Goal: Task Accomplishment & Management: Manage account settings

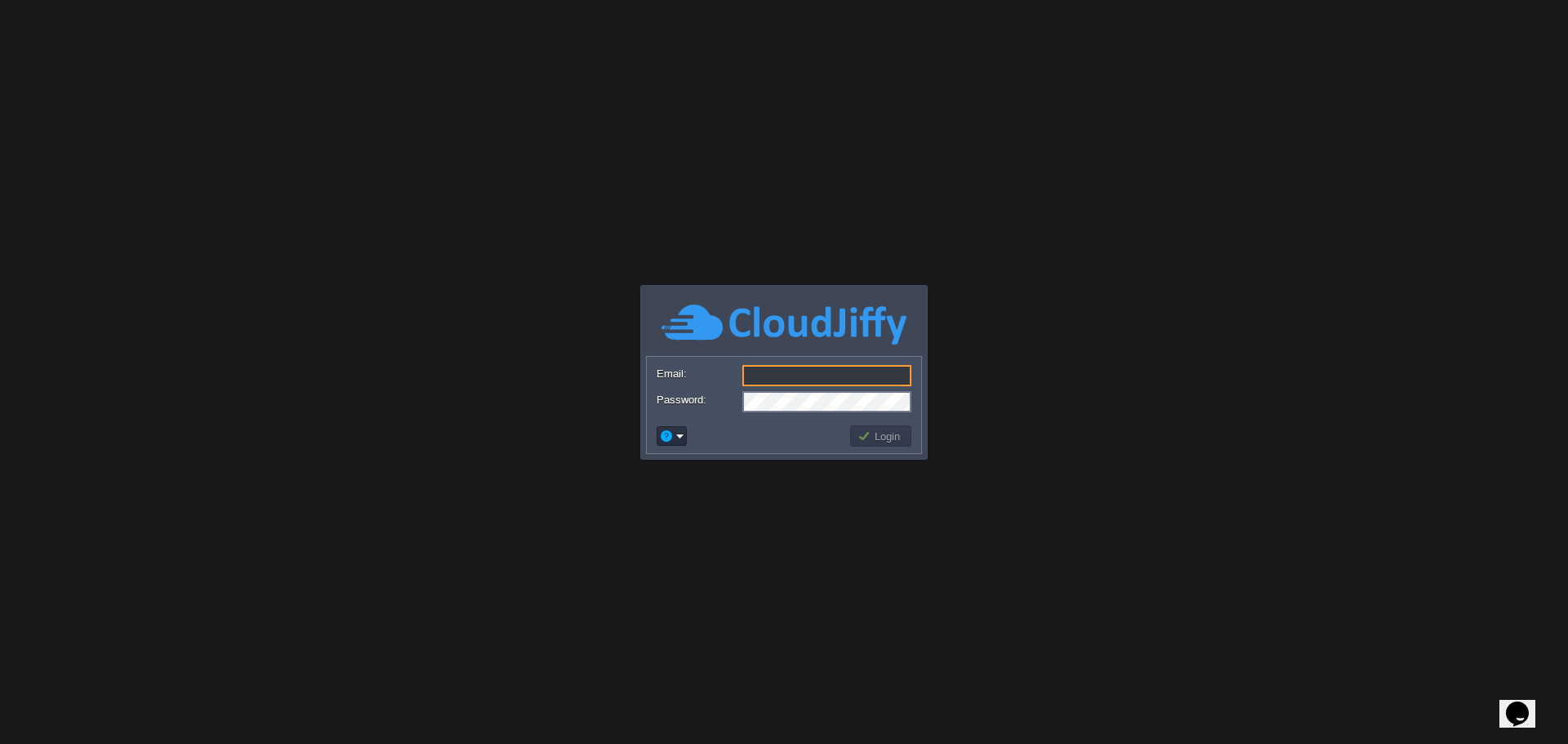
type input "[PERSON_NAME][EMAIL_ADDRESS][DOMAIN_NAME]"
click at [882, 440] on button "Login" at bounding box center [881, 436] width 47 height 15
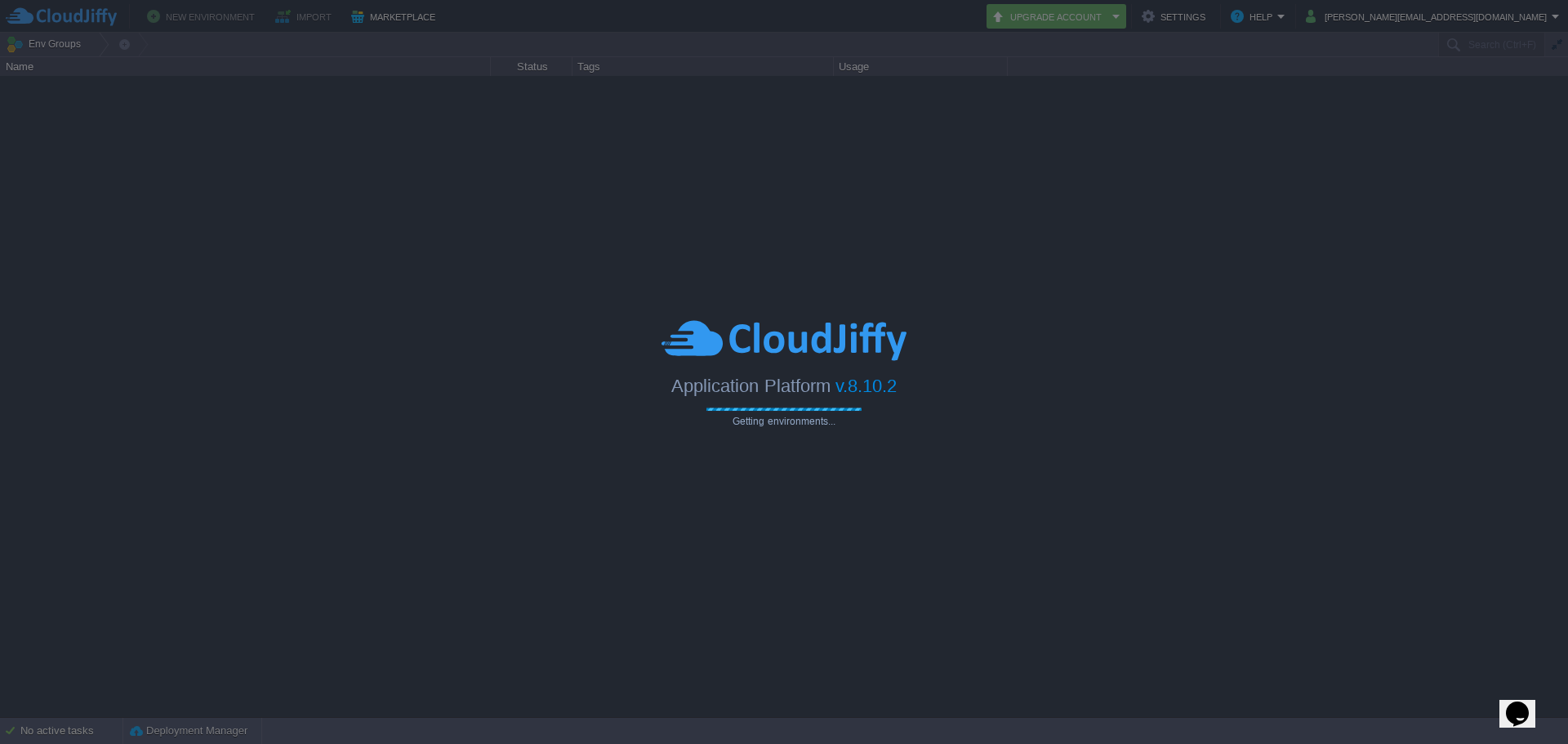
type input "Search (Ctrl+F)"
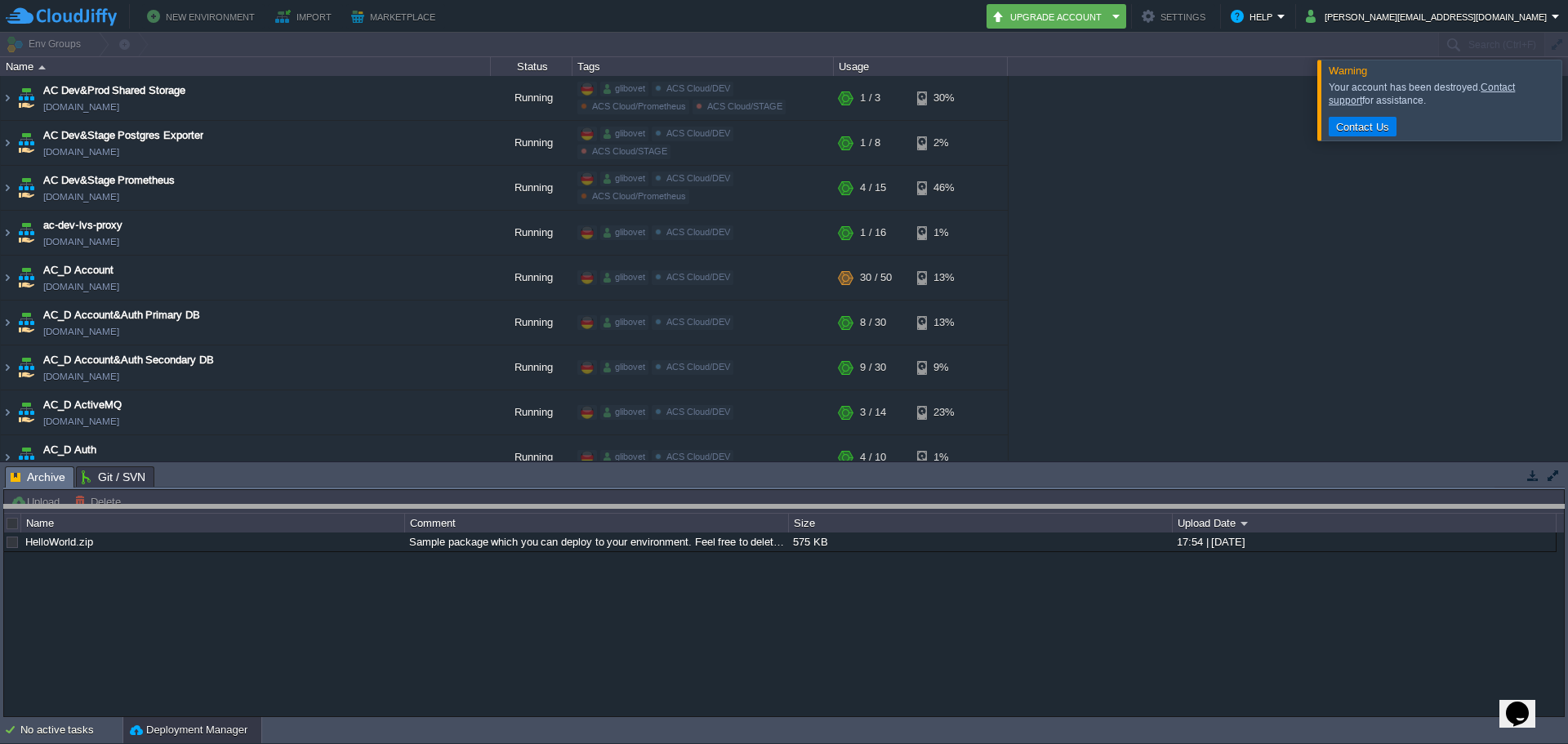
drag, startPoint x: 299, startPoint y: 472, endPoint x: 252, endPoint y: 381, distance: 102.4
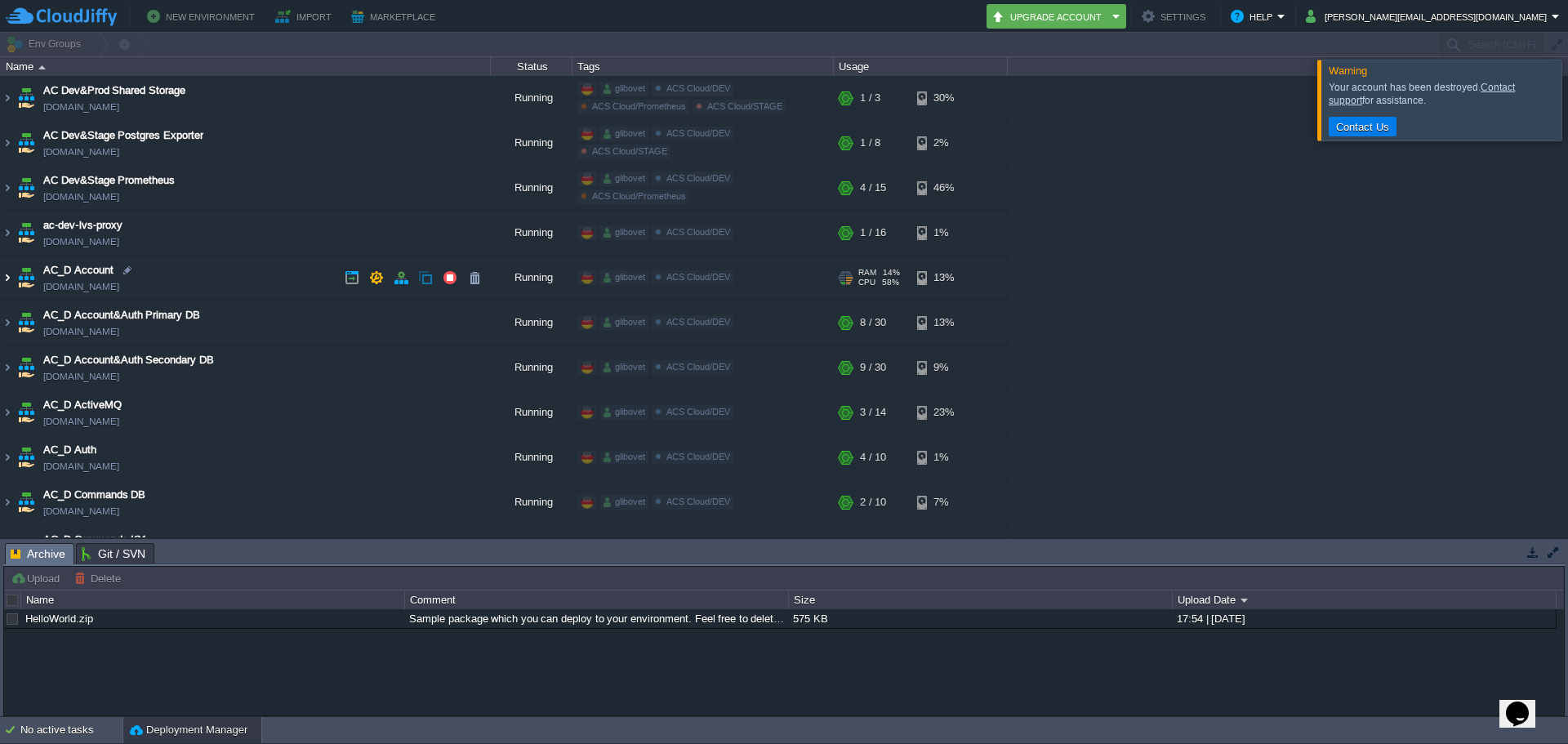
click at [10, 283] on img at bounding box center [7, 277] width 13 height 44
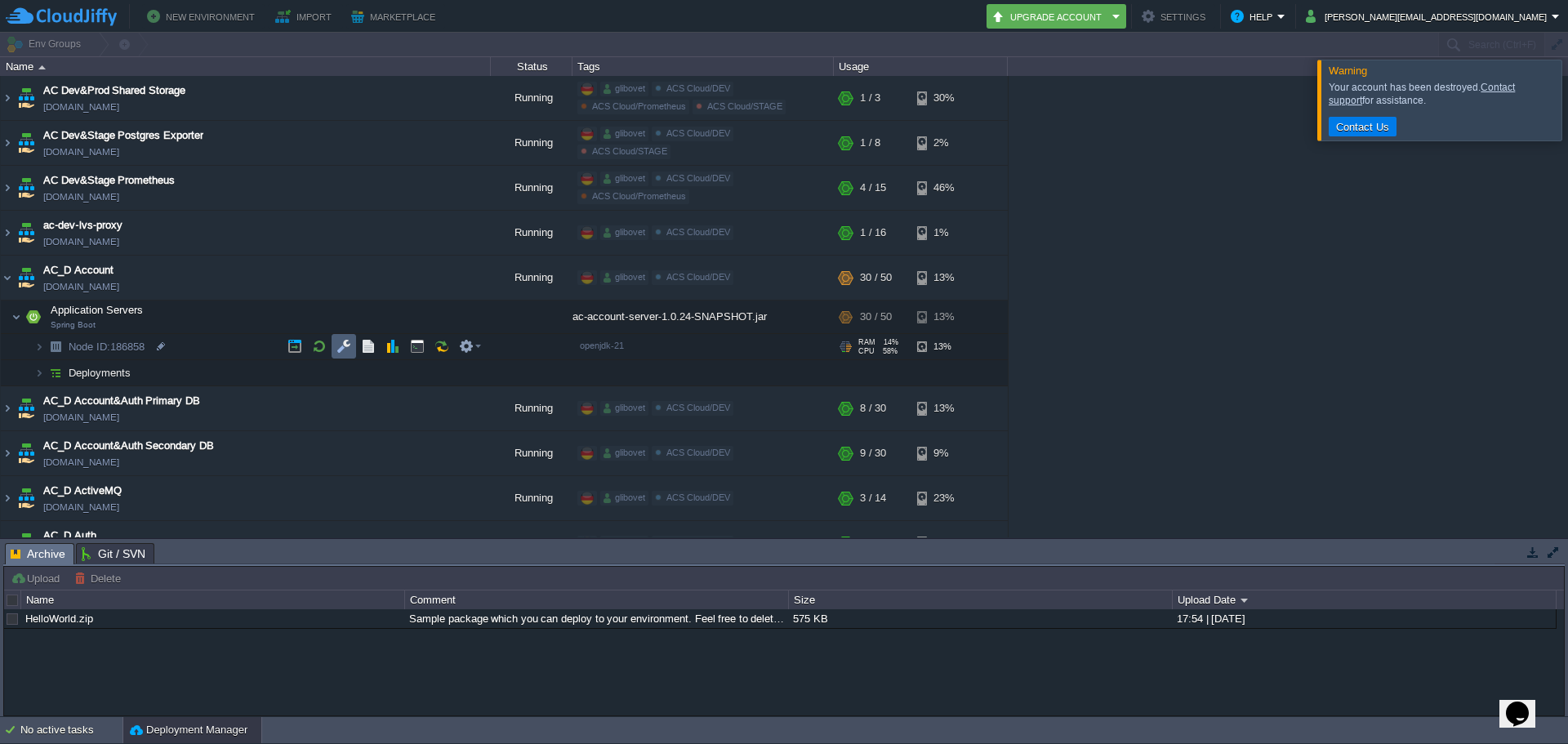
click at [342, 351] on button "button" at bounding box center [344, 346] width 15 height 15
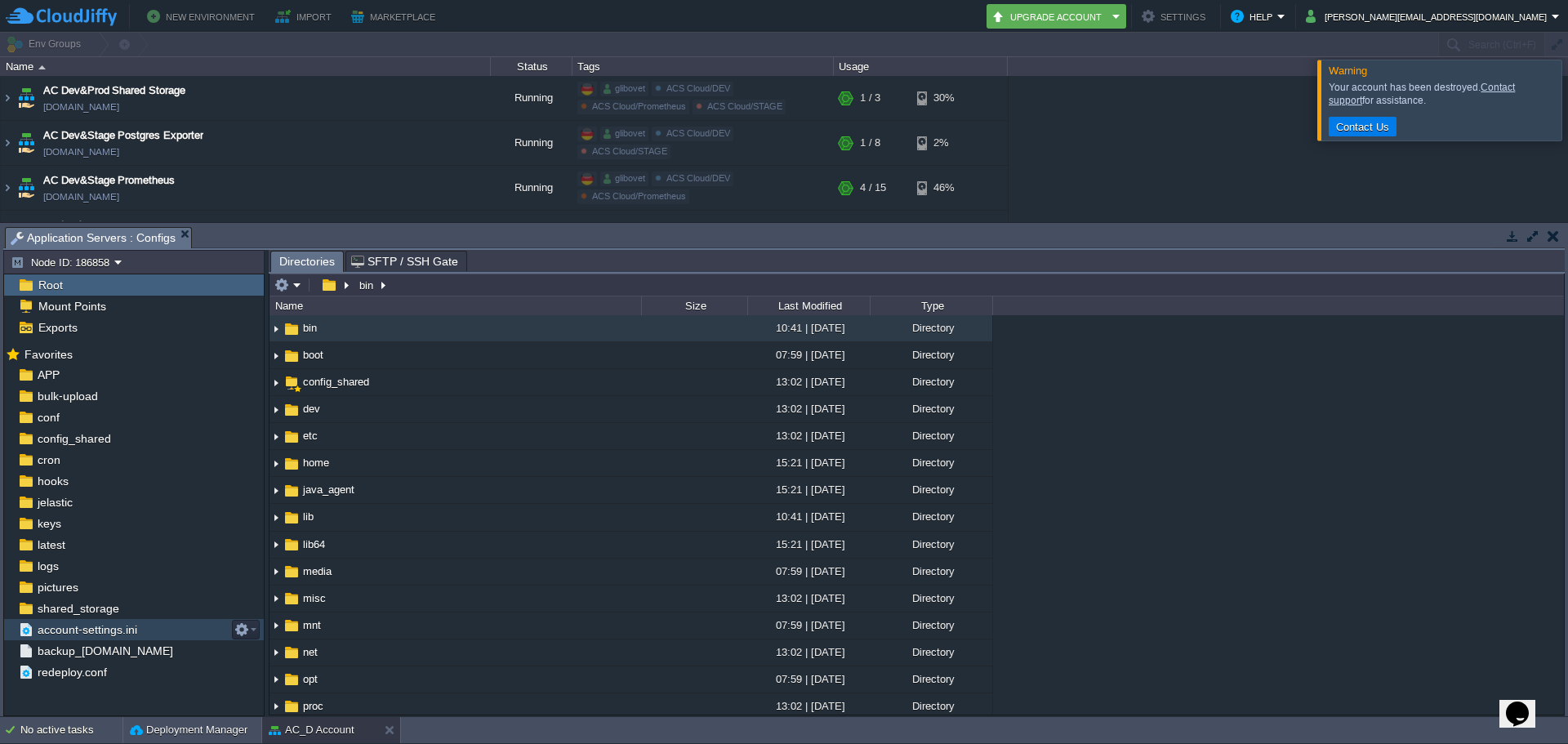
click at [102, 633] on span "account-settings.ini" at bounding box center [87, 629] width 105 height 15
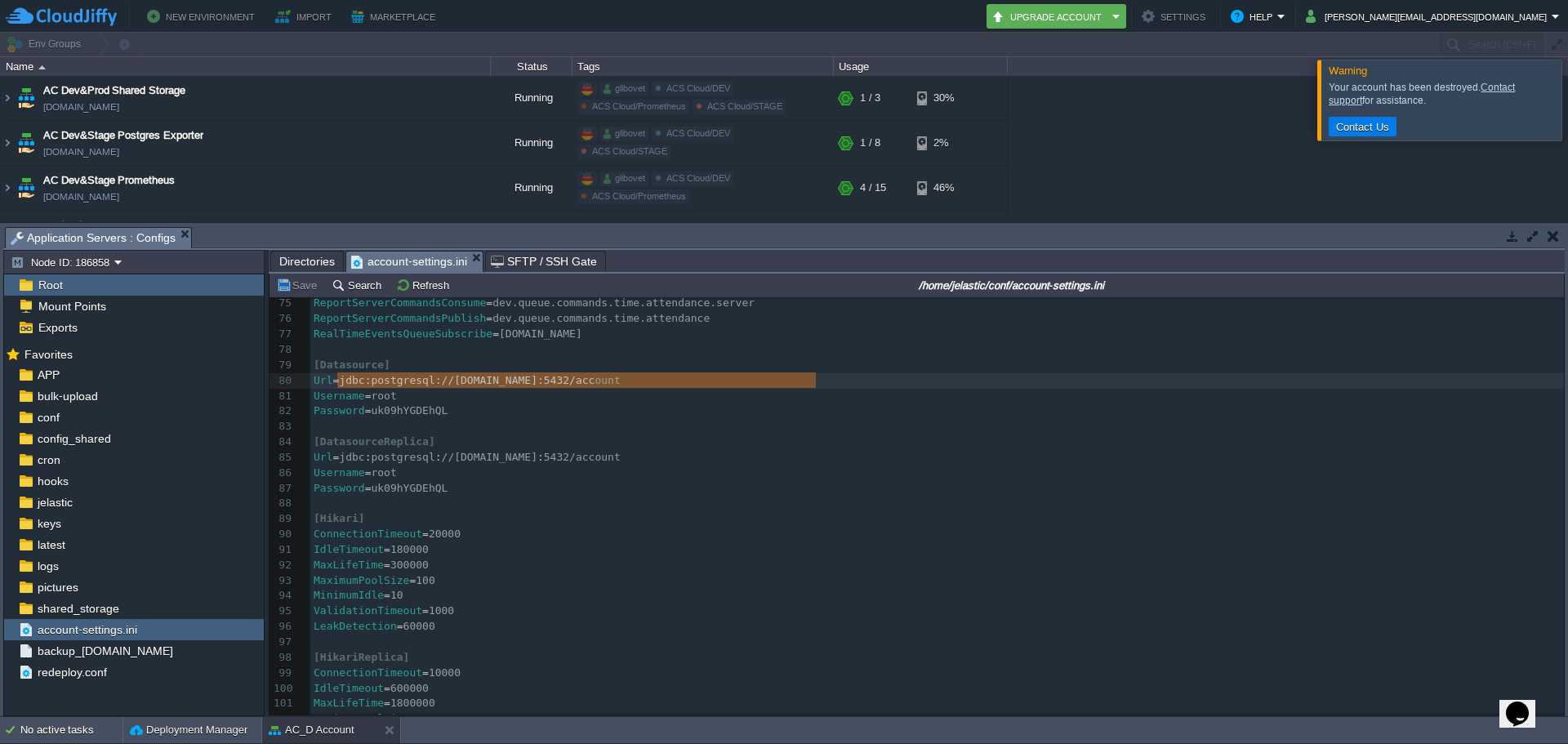
type textarea "jdbc:postgresql://[DOMAIN_NAME]:5432/account"
drag, startPoint x: 336, startPoint y: 383, endPoint x: 822, endPoint y: 382, distance: 486.0
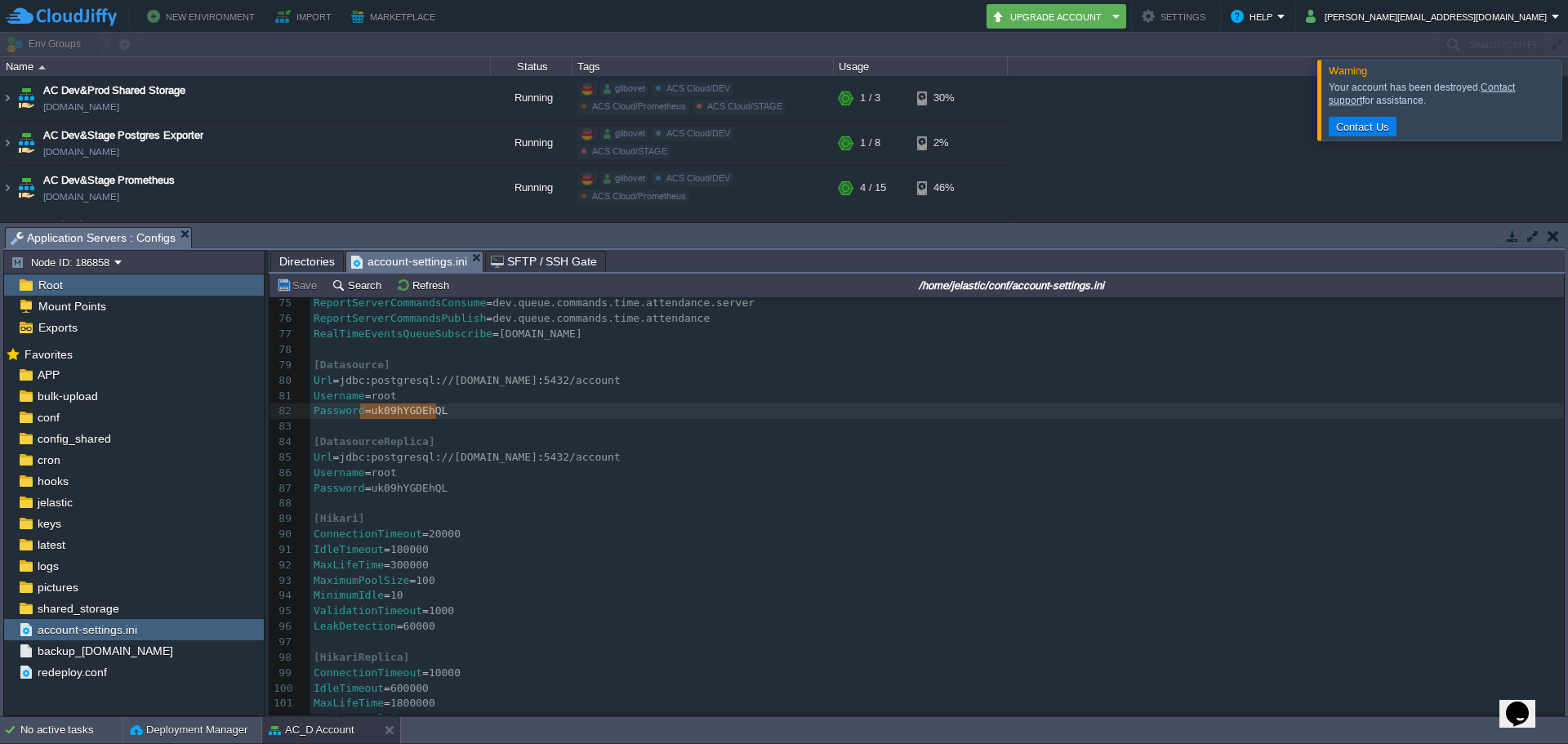
type textarea "uk09hYGDEhQL"
drag, startPoint x: 441, startPoint y: 411, endPoint x: 364, endPoint y: 413, distance: 77.0
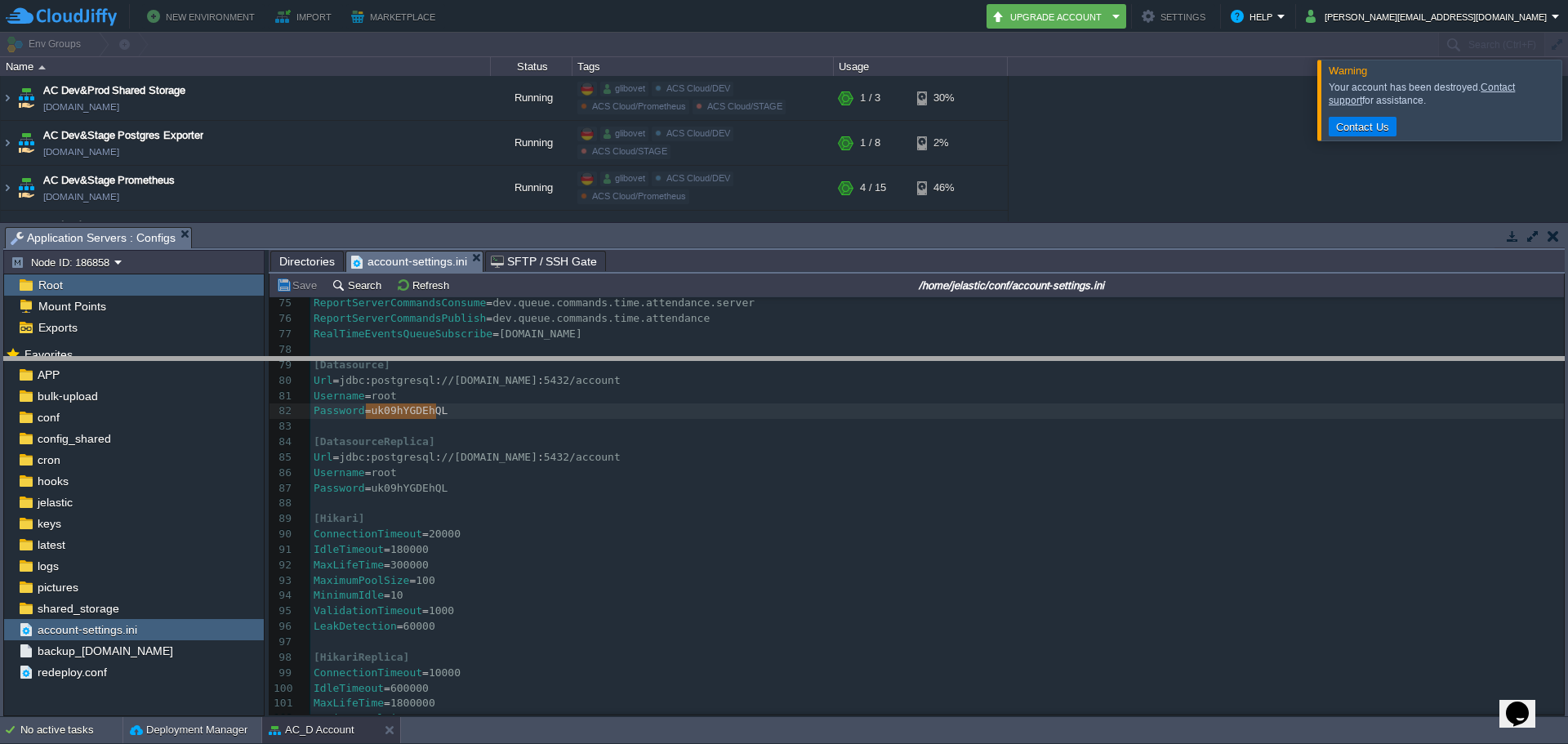
drag, startPoint x: 471, startPoint y: 238, endPoint x: 480, endPoint y: 367, distance: 129.3
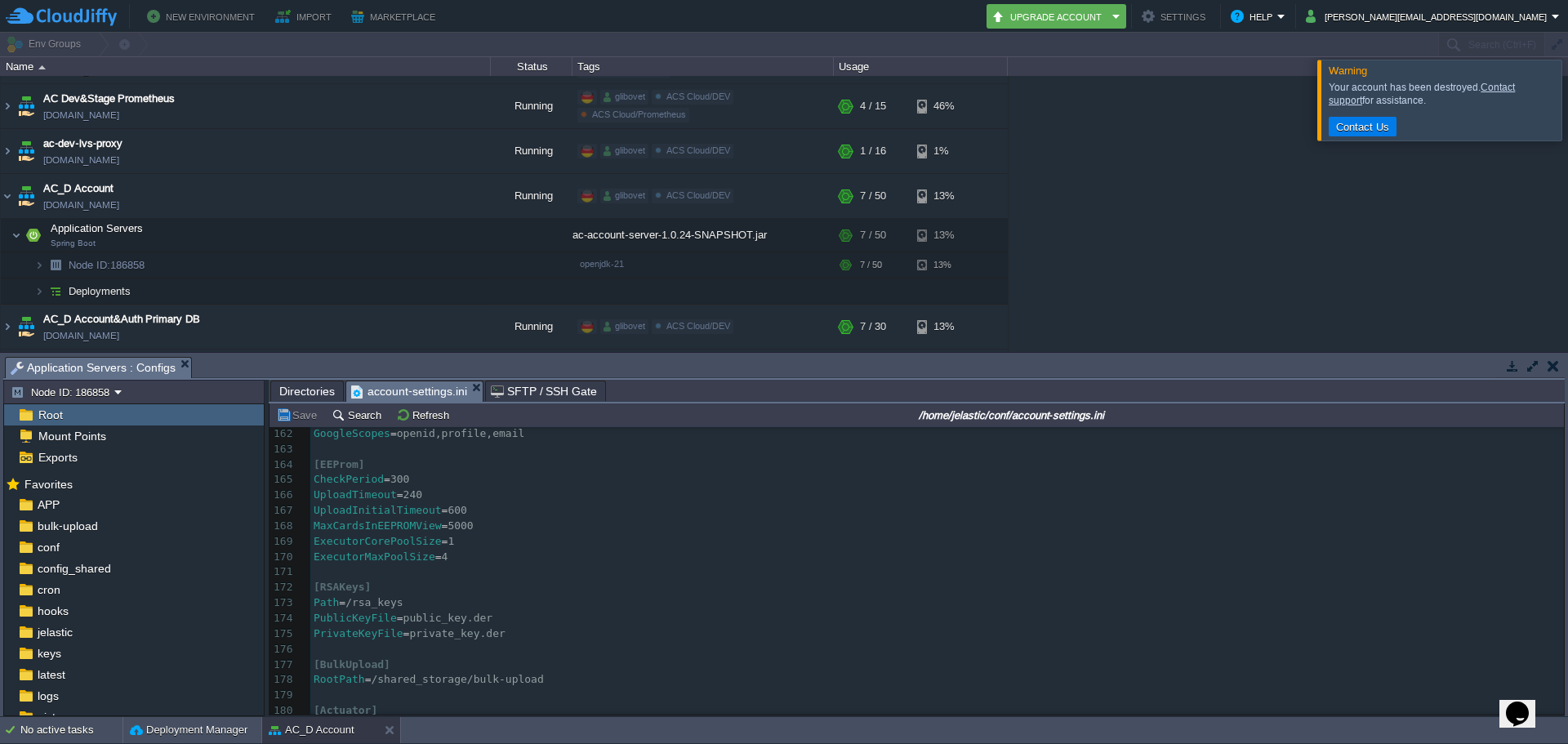
scroll to position [2521, 0]
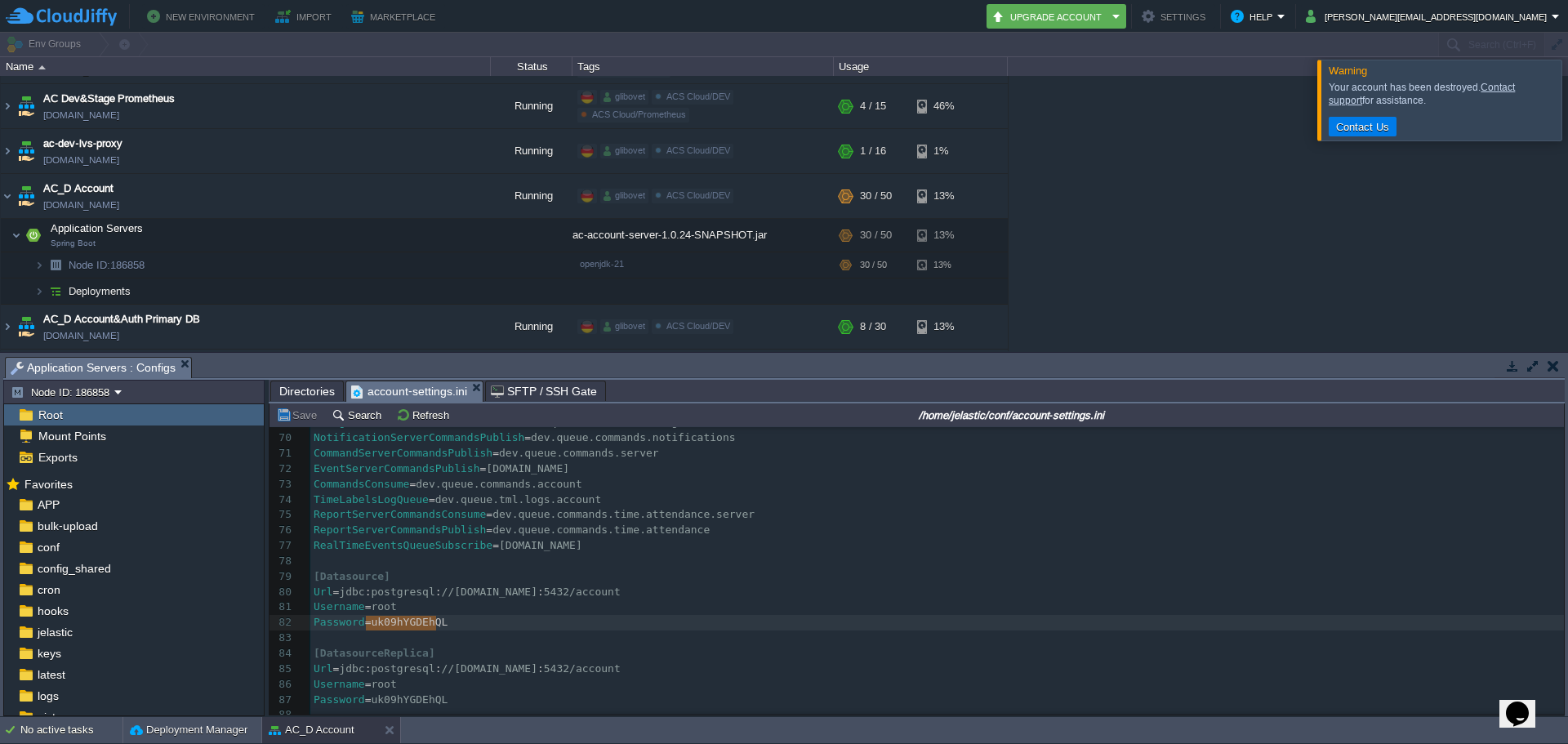
click at [883, 542] on pre "RealTimeEventsQueueSubscribe = [DOMAIN_NAME]" at bounding box center [937, 545] width 1253 height 16
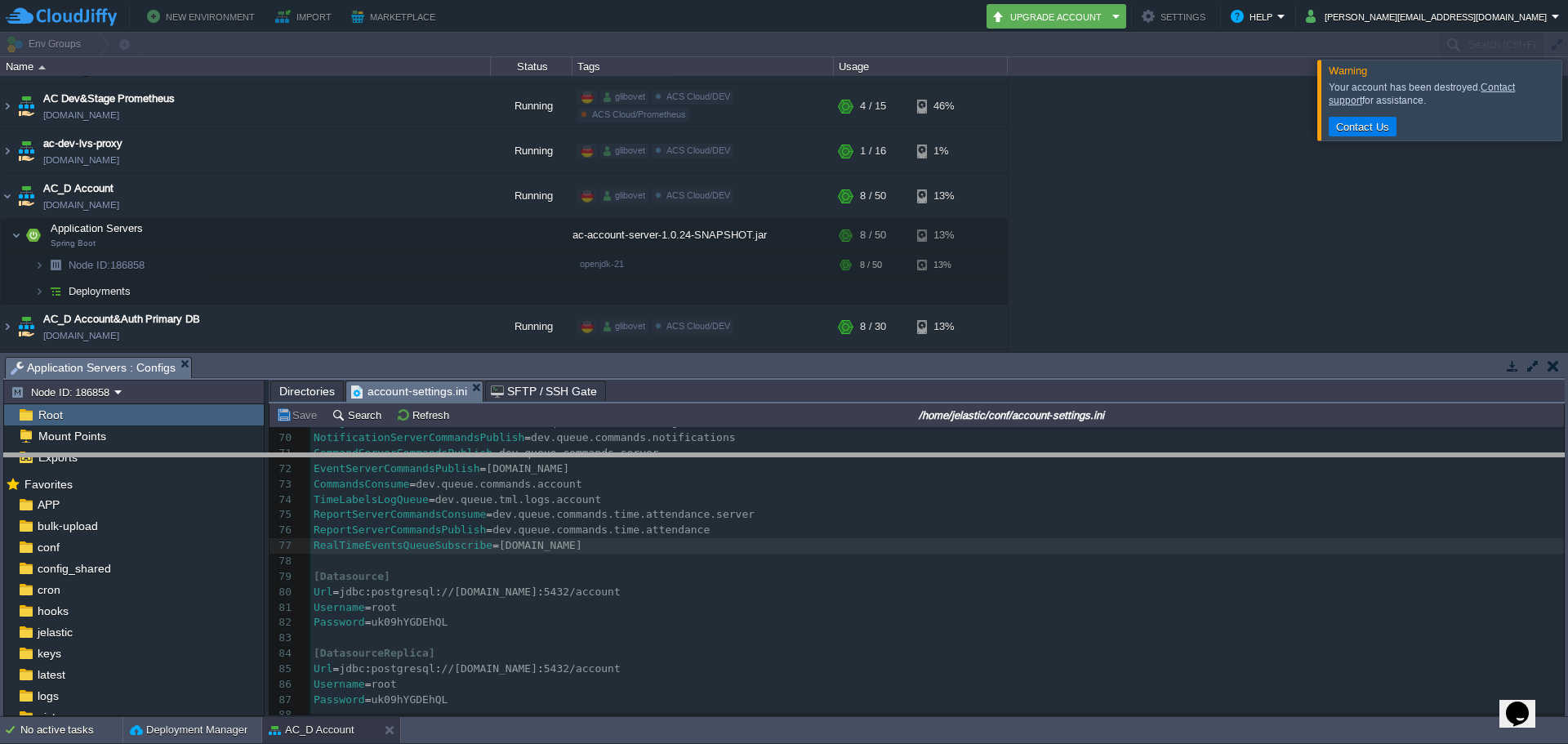
drag, startPoint x: 242, startPoint y: 372, endPoint x: 213, endPoint y: 581, distance: 211.0
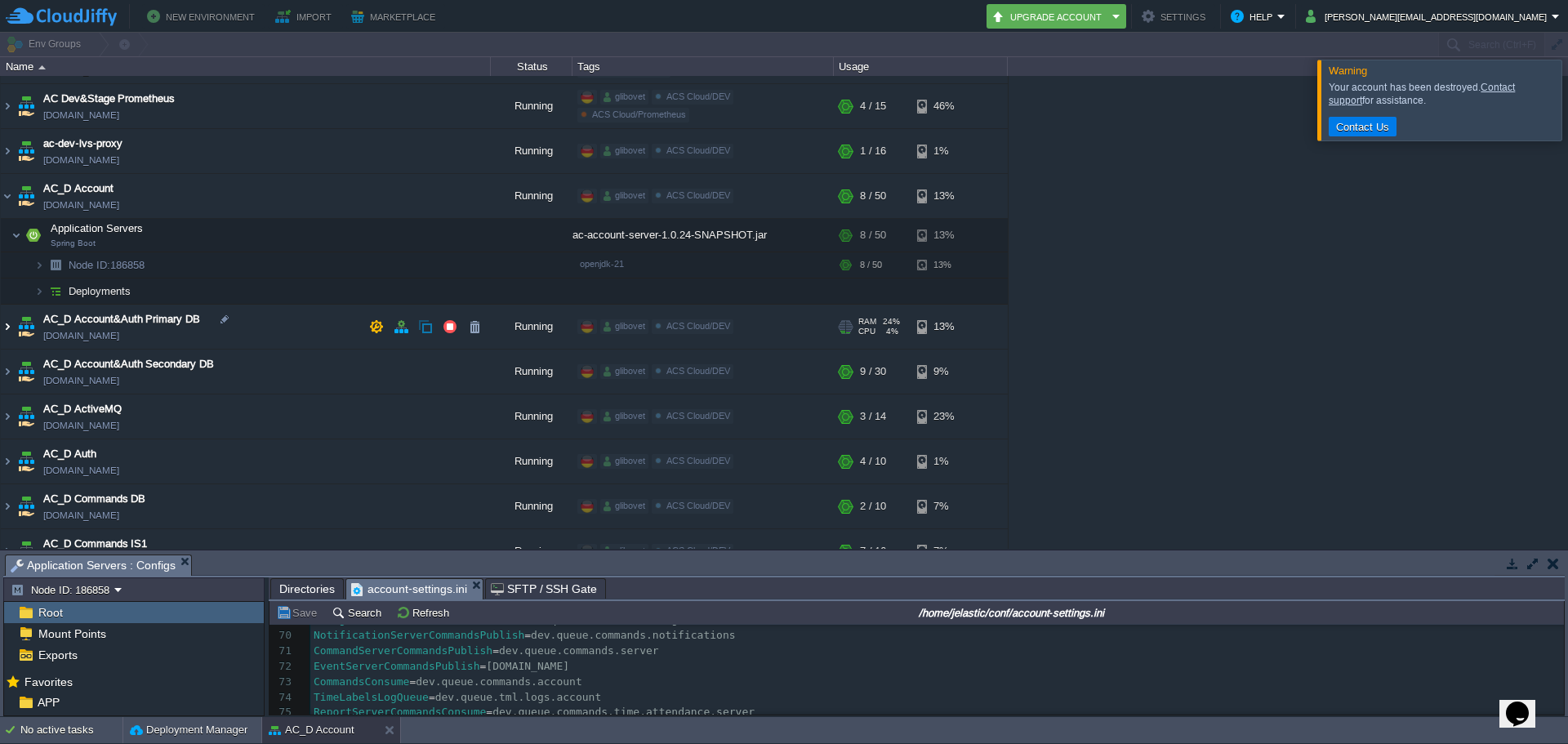
click at [7, 334] on img at bounding box center [7, 326] width 13 height 44
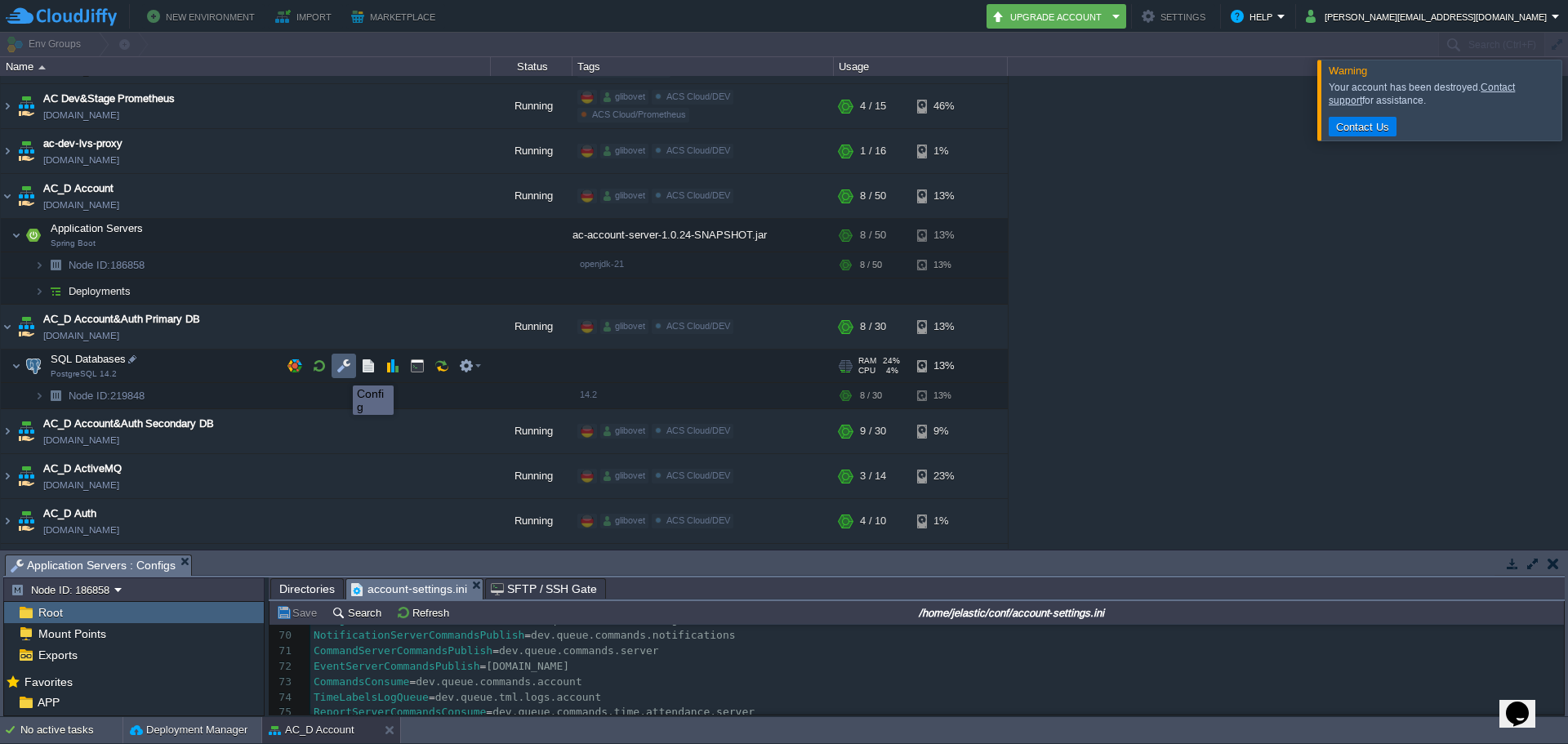
click at [340, 370] on button "button" at bounding box center [344, 366] width 15 height 15
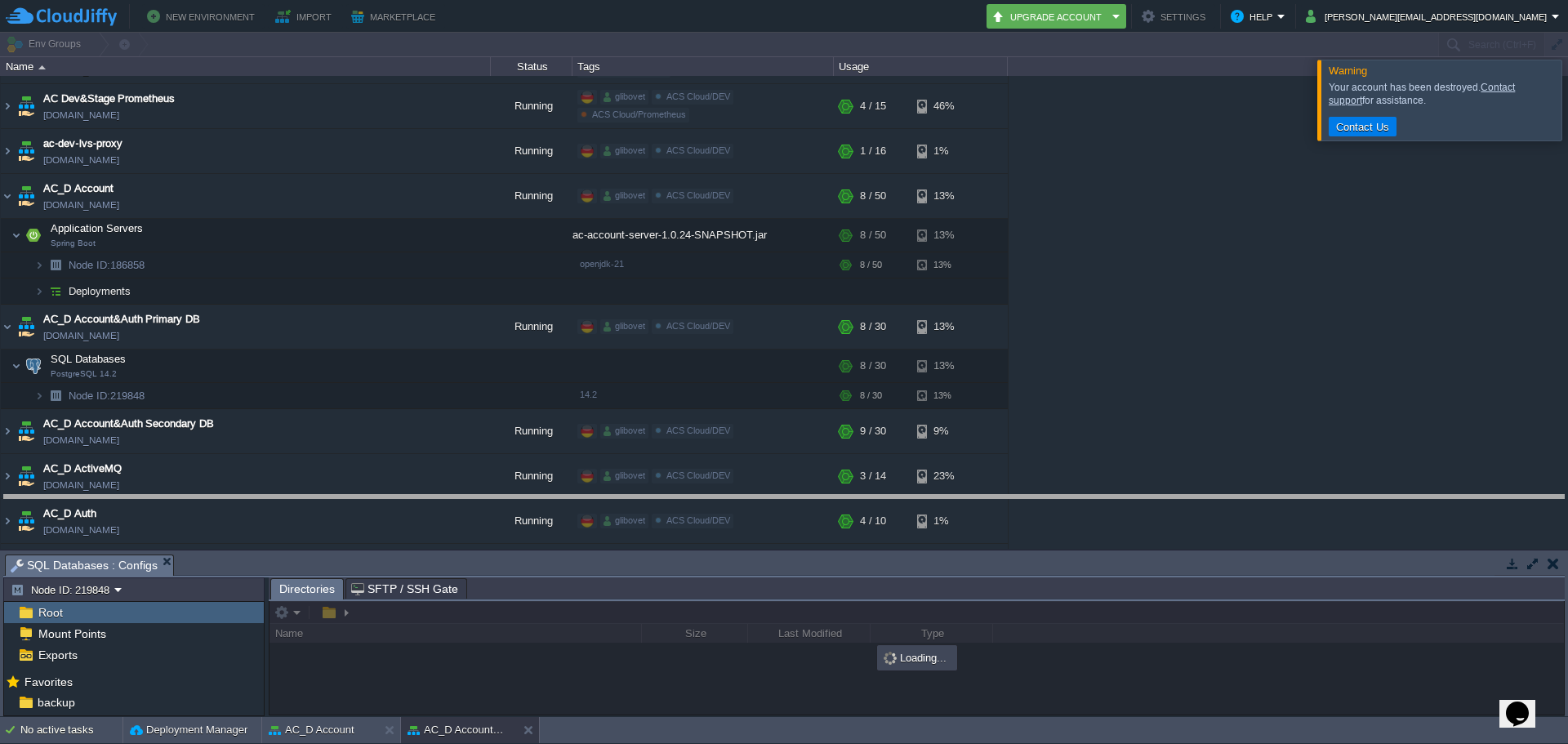
drag, startPoint x: 433, startPoint y: 559, endPoint x: 433, endPoint y: 188, distance: 371.0
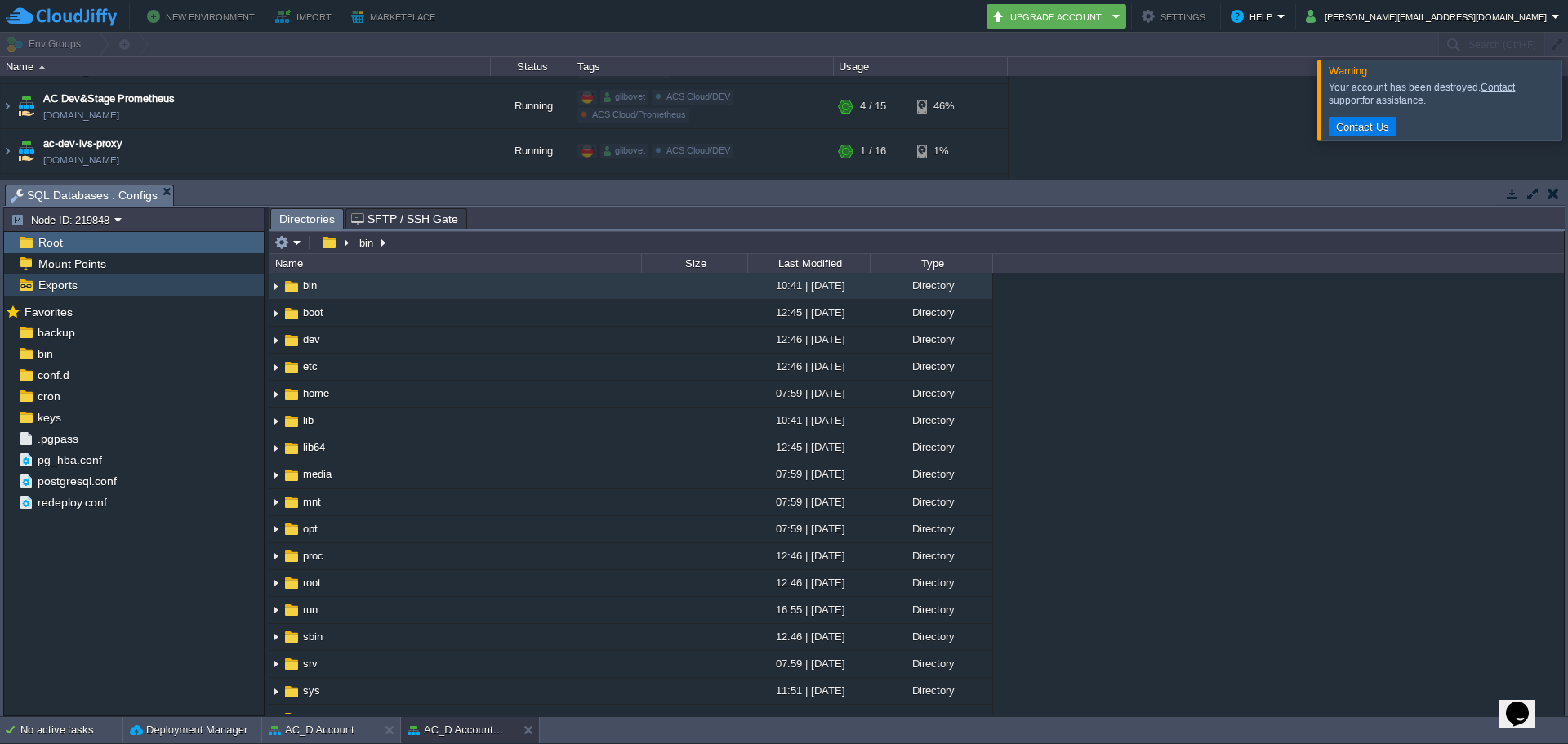
click at [74, 290] on span "Exports" at bounding box center [57, 284] width 45 height 15
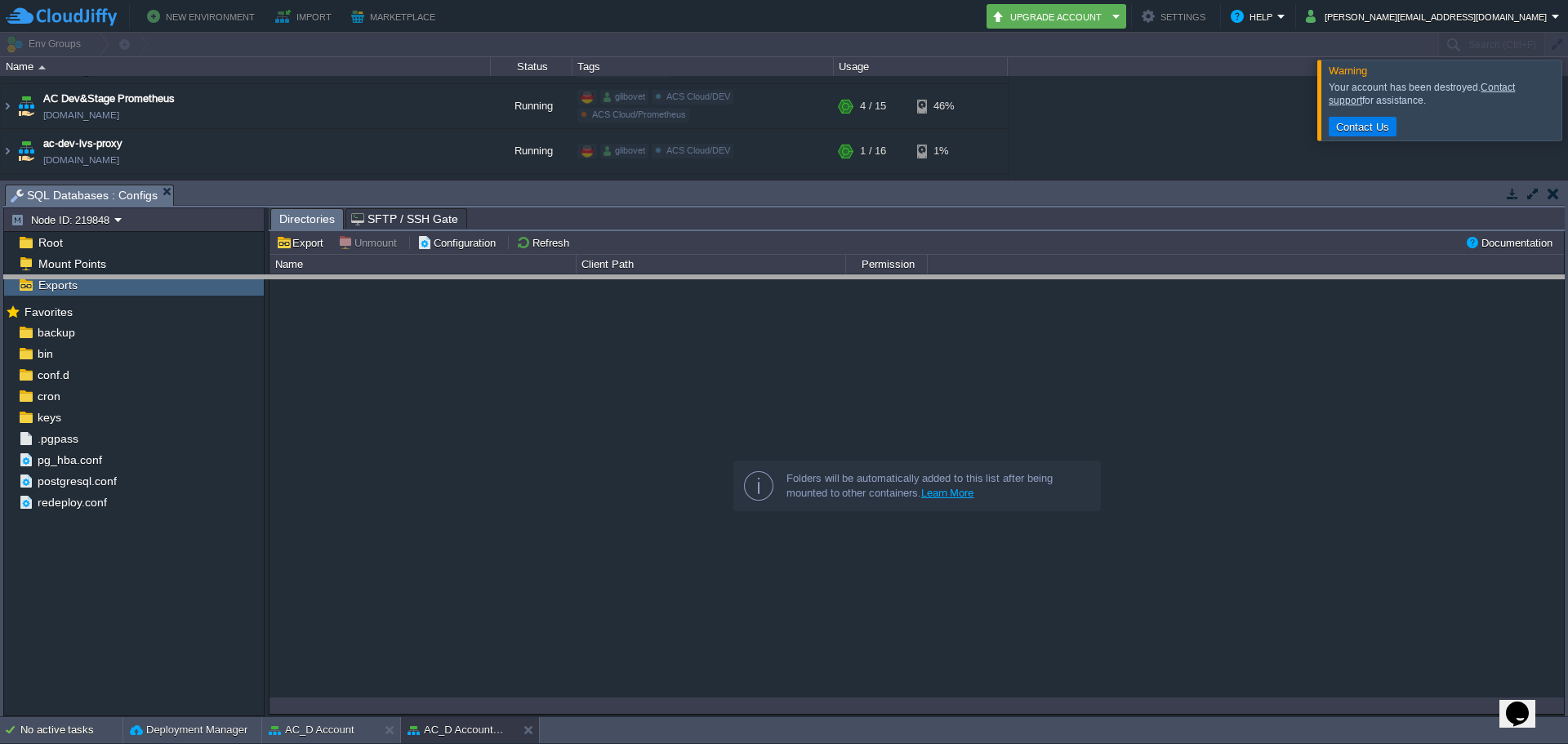
drag, startPoint x: 245, startPoint y: 196, endPoint x: 240, endPoint y: 545, distance: 349.0
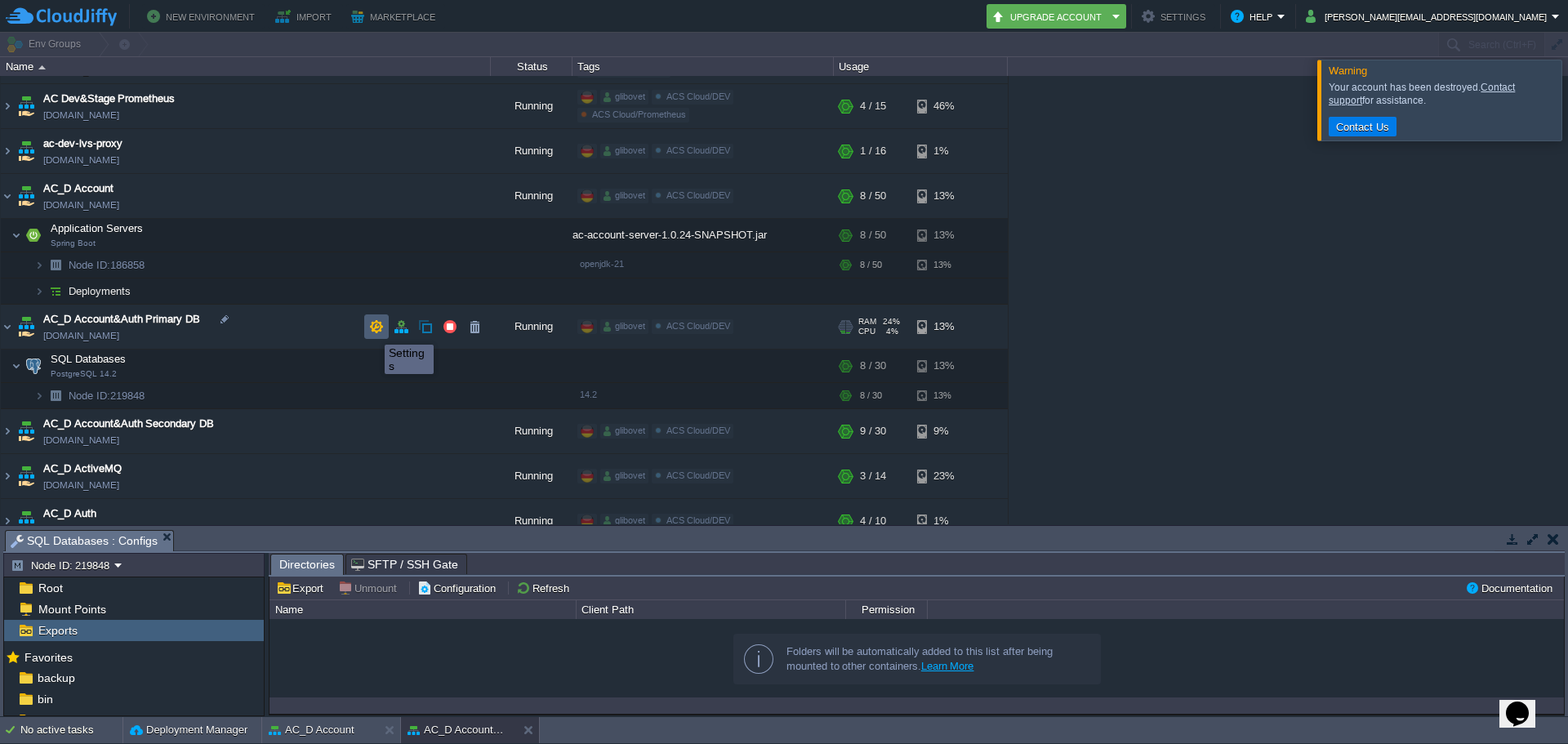
click at [372, 330] on button "button" at bounding box center [377, 326] width 15 height 15
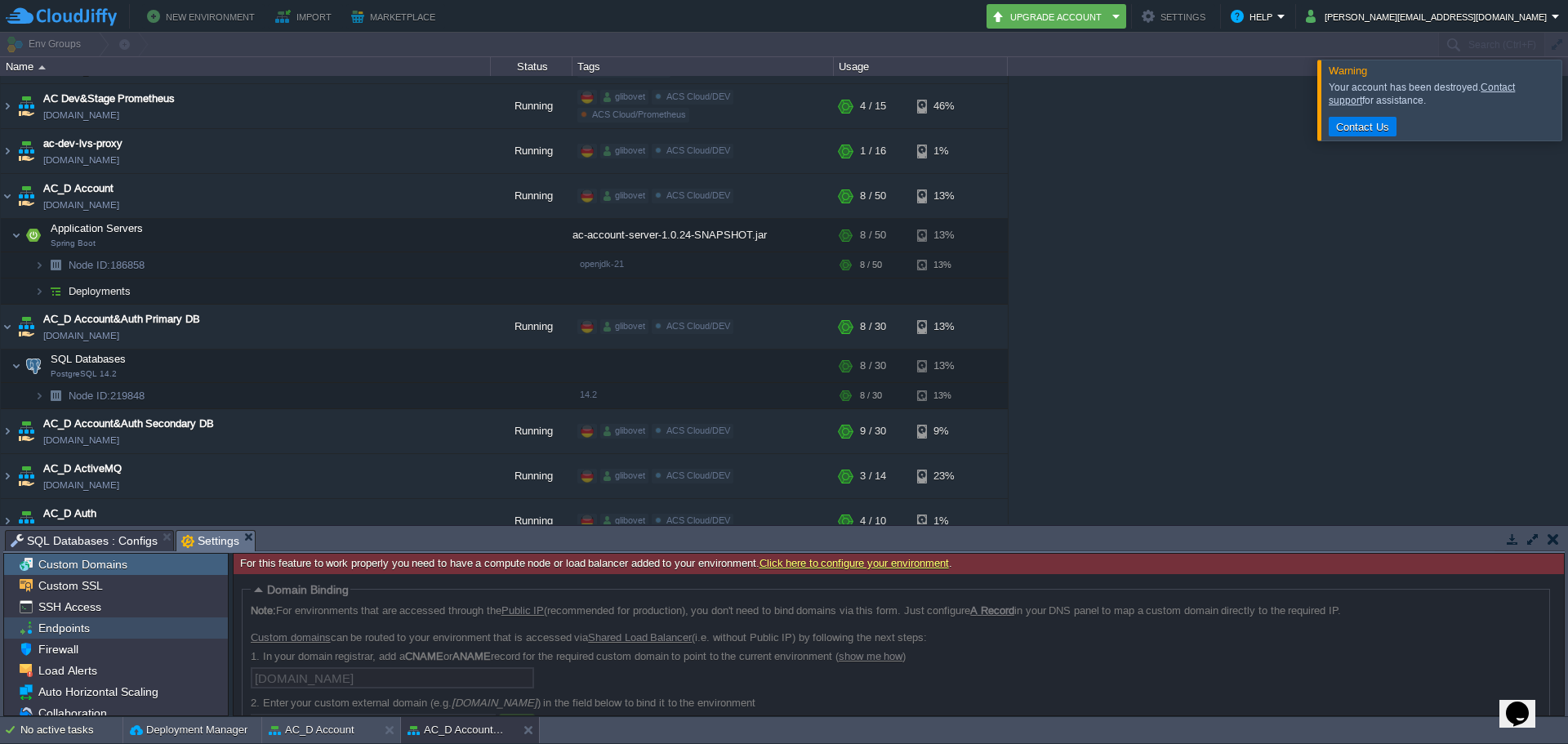
click at [118, 630] on div "Endpoints" at bounding box center [115, 627] width 223 height 21
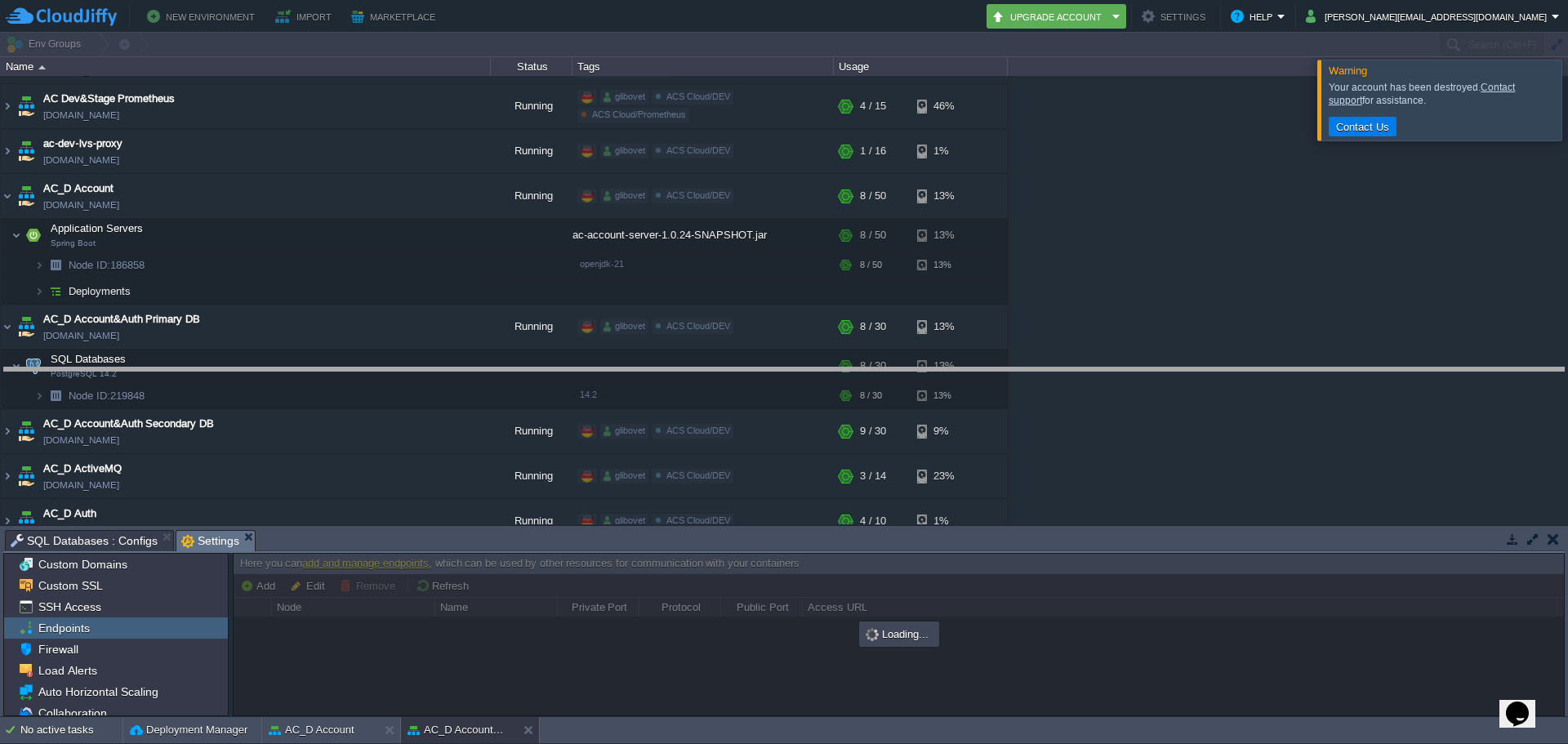
drag, startPoint x: 664, startPoint y: 539, endPoint x: 708, endPoint y: 341, distance: 202.8
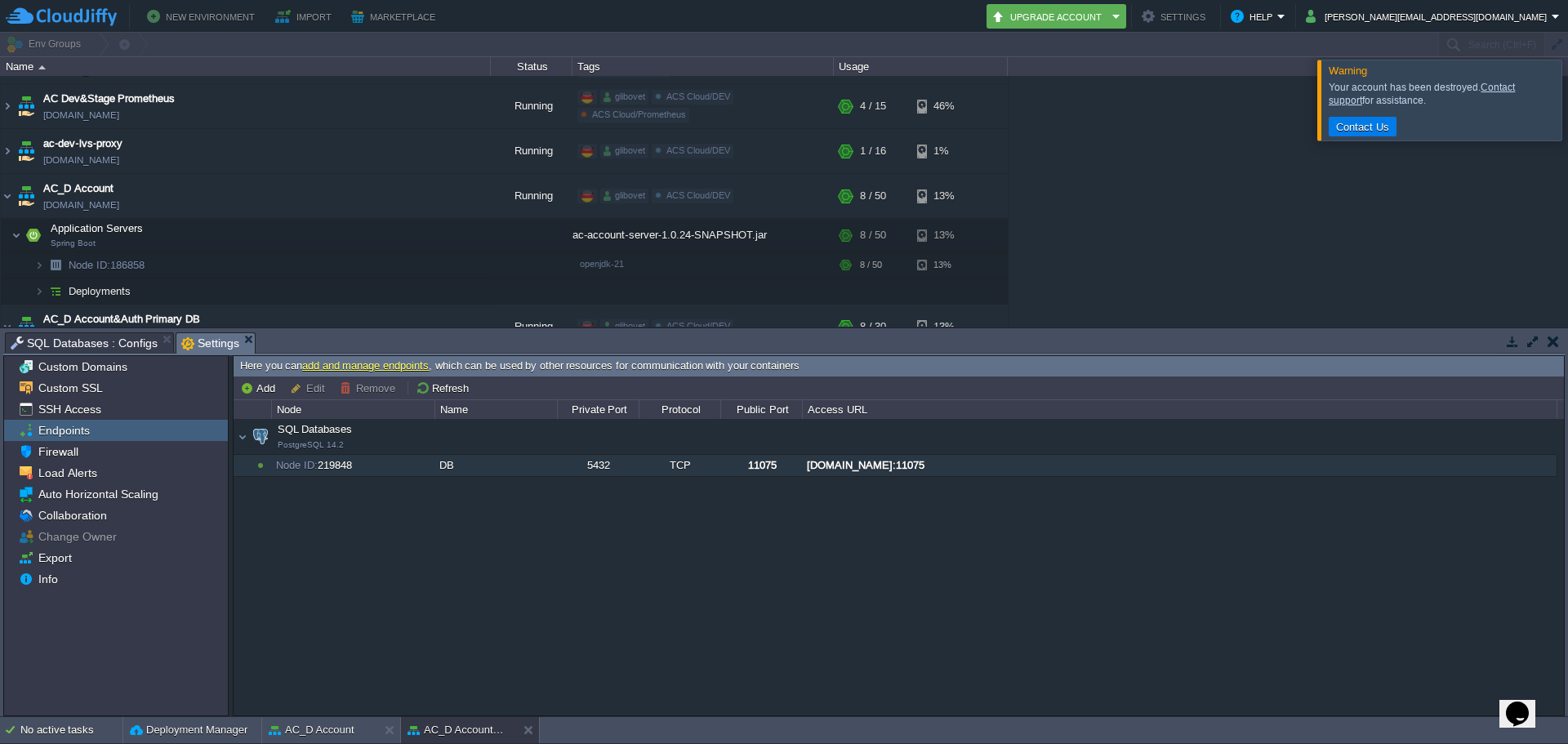
drag, startPoint x: 745, startPoint y: 467, endPoint x: 775, endPoint y: 467, distance: 30.0
click at [775, 467] on div "11075" at bounding box center [762, 465] width 80 height 21
click at [714, 641] on div "SQL Databases PostgreSQL 14.2 SQL Databases PostgreSQL 14.2 Node ID: 219848 DB …" at bounding box center [898, 566] width 1330 height 295
click at [1552, 342] on button "button" at bounding box center [1553, 341] width 12 height 15
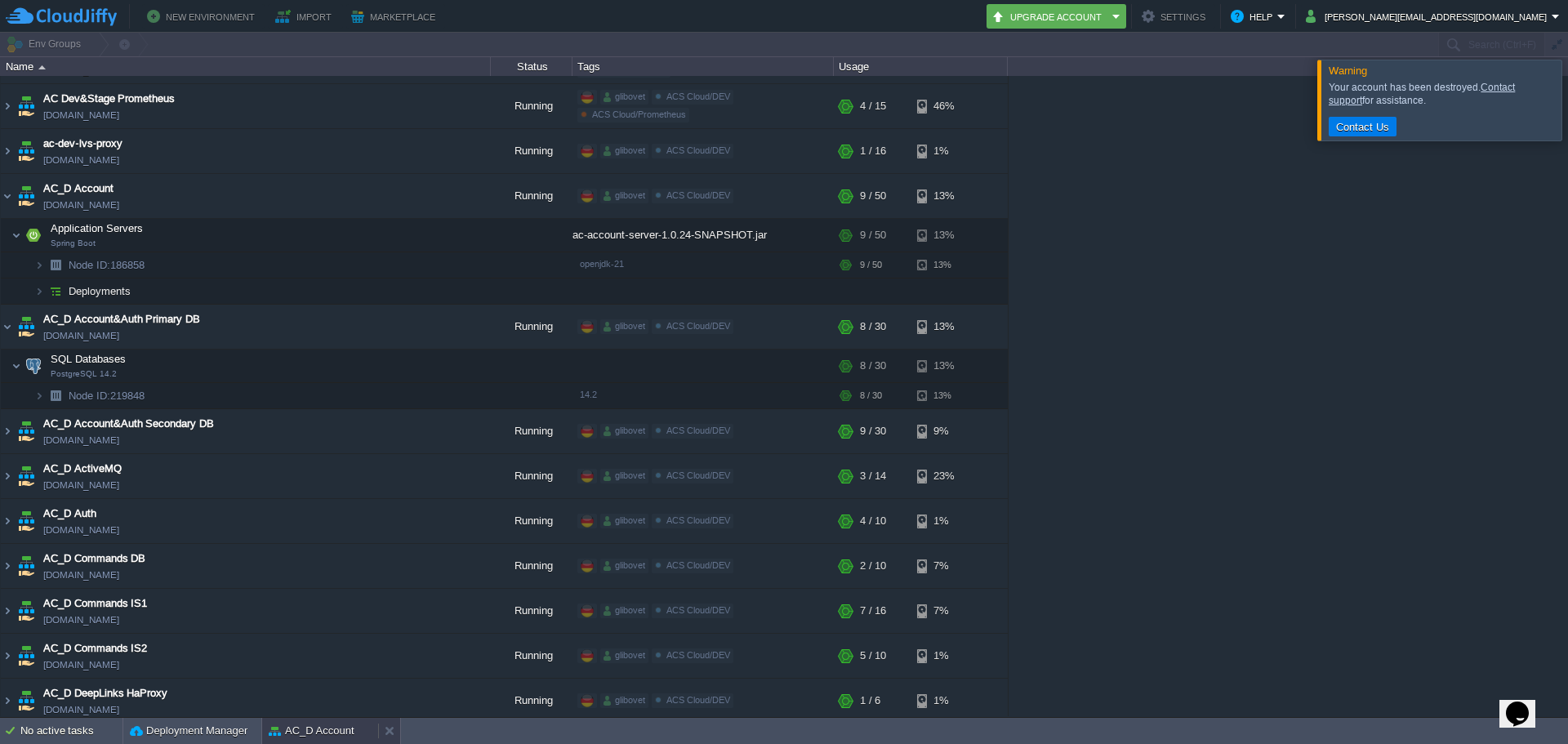
click at [306, 728] on button "AC_D Account" at bounding box center [312, 730] width 86 height 16
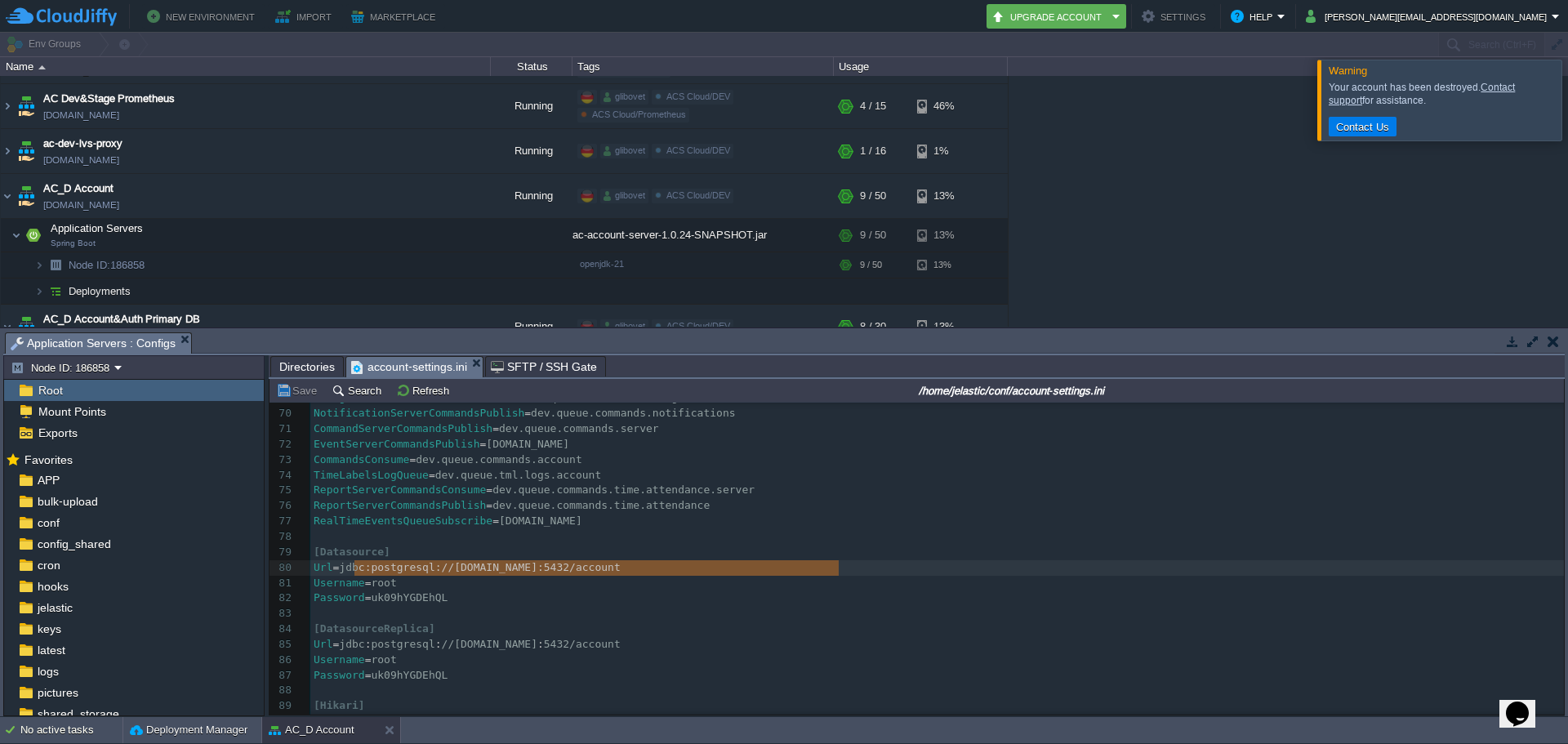
type textarea "jdbc:postgresql://[DOMAIN_NAME]:5432/account"
drag, startPoint x: 846, startPoint y: 568, endPoint x: 351, endPoint y: 562, distance: 495.0
click at [425, 365] on span "account-settings.ini" at bounding box center [409, 367] width 116 height 20
